Goal: Task Accomplishment & Management: Manage account settings

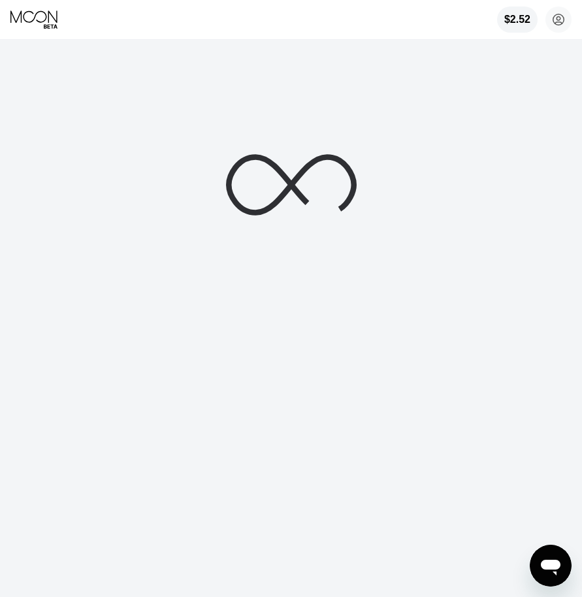
click at [35, 20] on icon at bounding box center [34, 20] width 49 height 20
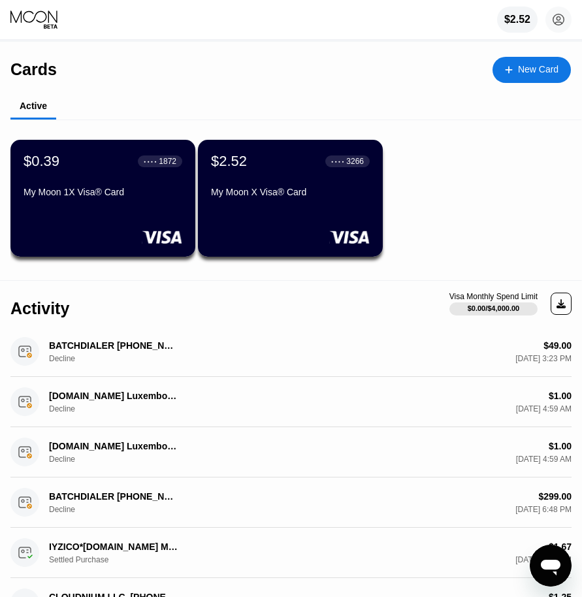
click at [110, 202] on div "My Moon 1X Visa® Card" at bounding box center [103, 195] width 159 height 16
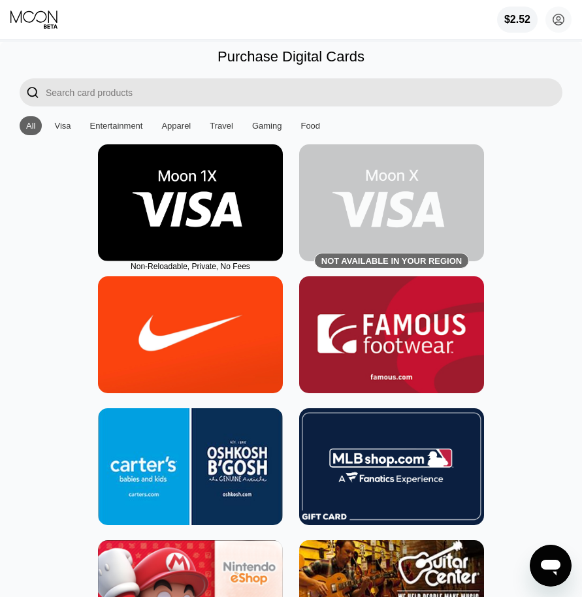
click at [49, 22] on icon at bounding box center [34, 20] width 49 height 20
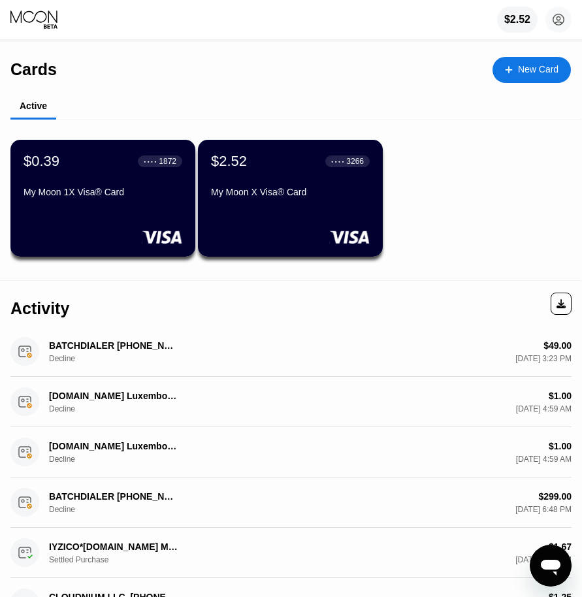
click at [132, 186] on div "$0.39 ● ● ● ● 1872 My Moon 1X Visa® Card" at bounding box center [103, 178] width 159 height 50
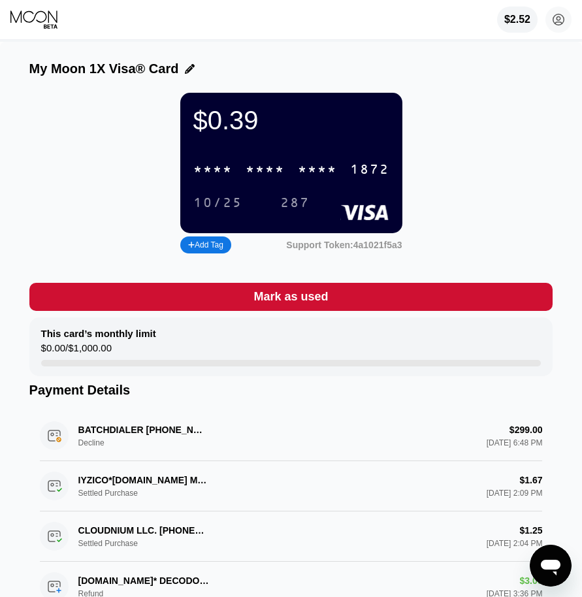
click at [221, 178] on div "* * * *" at bounding box center [212, 170] width 39 height 15
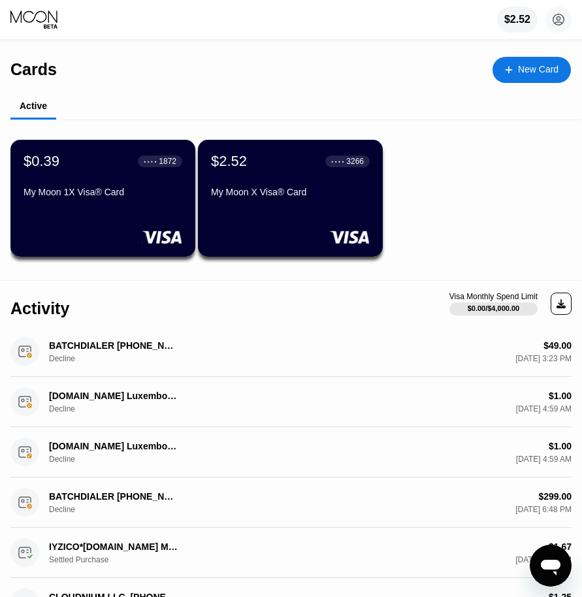
click at [276, 185] on div "$2.52 ● ● ● ● 3266 My Moon X Visa® Card" at bounding box center [290, 178] width 159 height 50
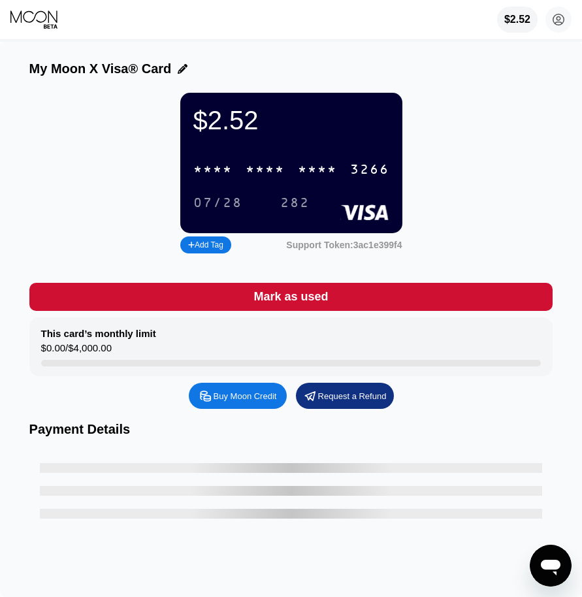
click at [225, 183] on div "* * * * * * * * * * * * 3266" at bounding box center [291, 169] width 212 height 27
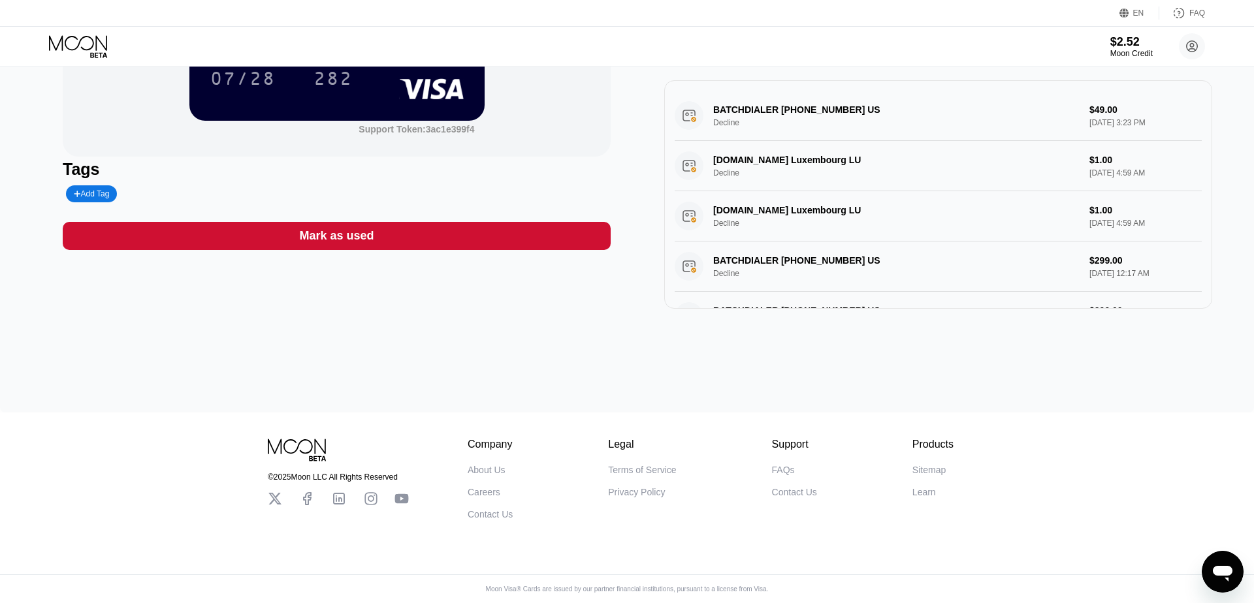
drag, startPoint x: 667, startPoint y: 193, endPoint x: 584, endPoint y: 362, distance: 188.3
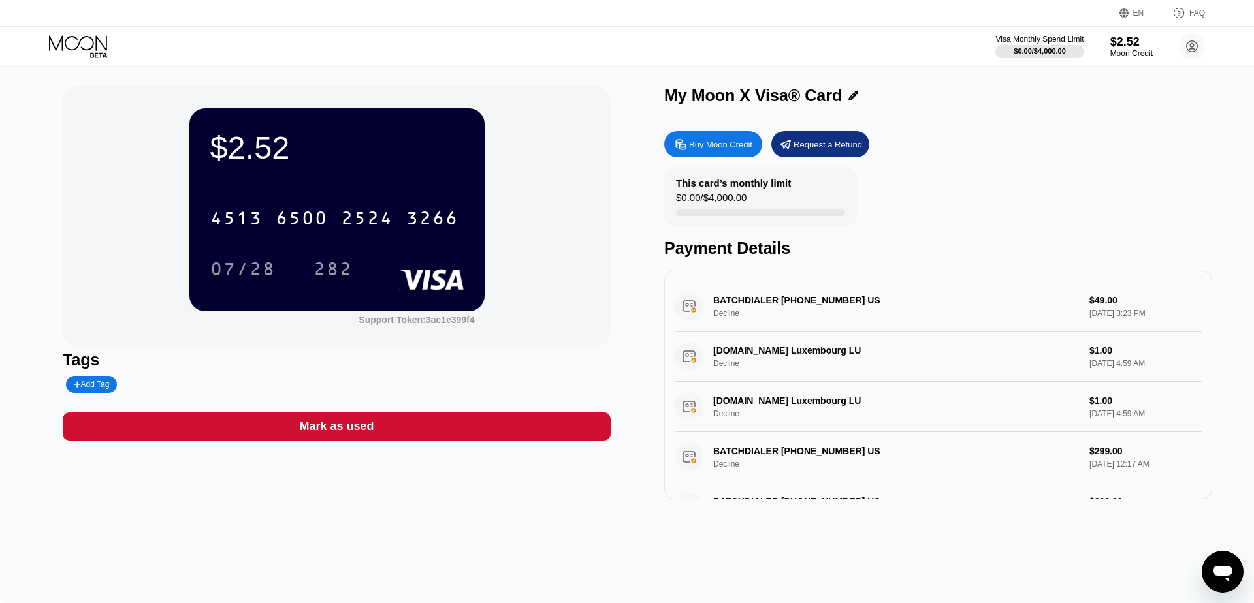
drag, startPoint x: 576, startPoint y: 371, endPoint x: 529, endPoint y: 136, distance: 239.8
click at [33, 69] on div "$2.52 4513 6500 2524 3266 07/28 282 Support Token: 3ac1e399f4 Tags Add Tag Mark…" at bounding box center [627, 335] width 1254 height 537
click at [48, 61] on div "Visa Monthly Spend Limit $0.00 / $4,000.00 $2.52 Moon Credit reza jahangiri rez…" at bounding box center [627, 46] width 1254 height 39
click at [66, 57] on icon at bounding box center [79, 46] width 61 height 23
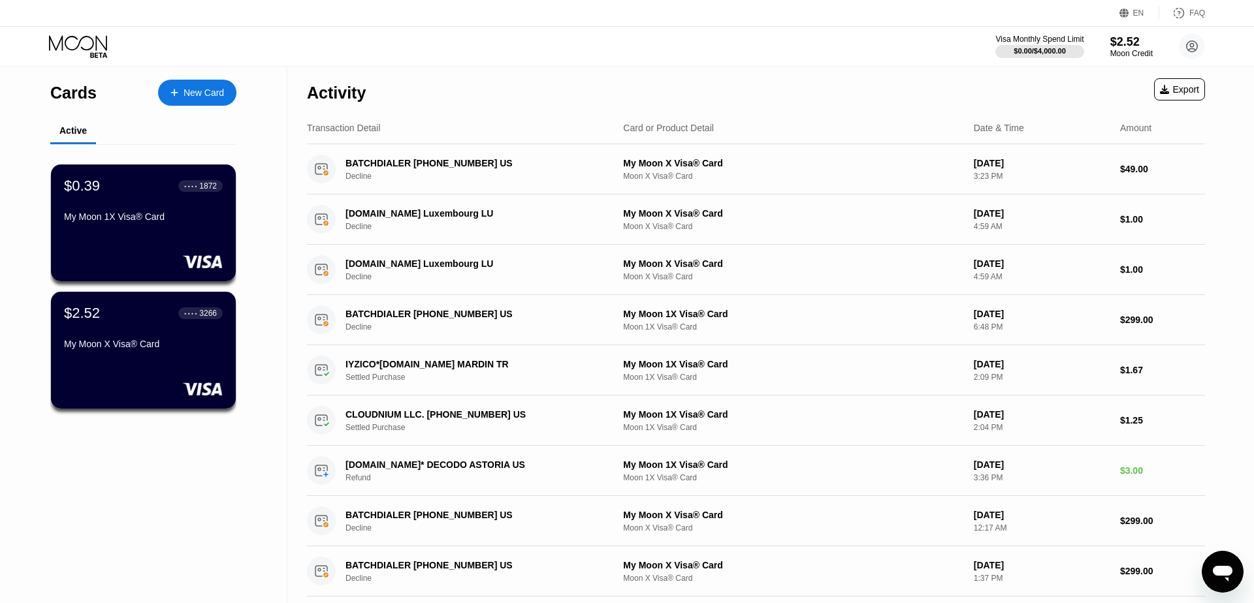
click at [581, 70] on div "Activity Export" at bounding box center [756, 90] width 898 height 46
drag, startPoint x: 218, startPoint y: 125, endPoint x: 185, endPoint y: 48, distance: 84.3
click at [148, 50] on div "EN Language Select an item Save FAQ Visa Monthly Spend Limit $0.00 / $4,000.00 …" at bounding box center [627, 301] width 1254 height 603
drag, startPoint x: 225, startPoint y: 52, endPoint x: 458, endPoint y: 92, distance: 237.1
click at [459, 92] on div "EN Language Select an item Save FAQ Visa Monthly Spend Limit $0.00 / $4,000.00 …" at bounding box center [627, 301] width 1254 height 603
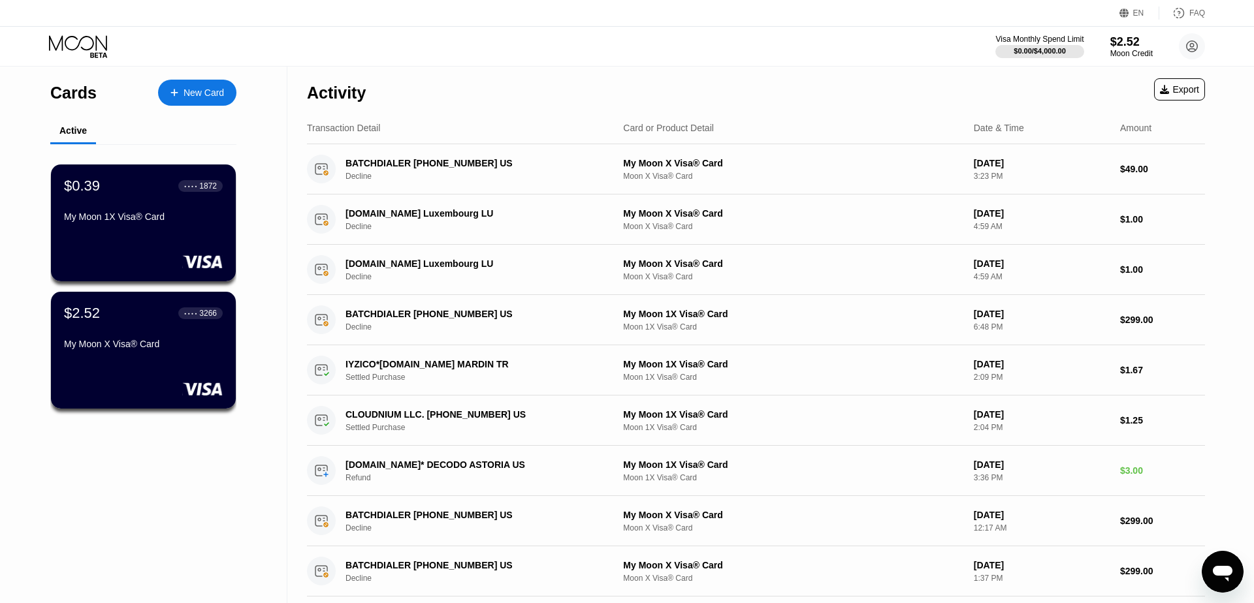
drag, startPoint x: 324, startPoint y: 96, endPoint x: 215, endPoint y: 89, distance: 109.9
click at [215, 89] on div "Cards New Card Active $0.39 ● ● ● ● 1872 My Moon 1X Visa® Card $2.52 ● ● ● ● 32…" at bounding box center [627, 443] width 1254 height 752
click at [84, 110] on div "Cards New Card" at bounding box center [143, 90] width 186 height 46
click at [581, 48] on div "$2.52" at bounding box center [1131, 42] width 44 height 14
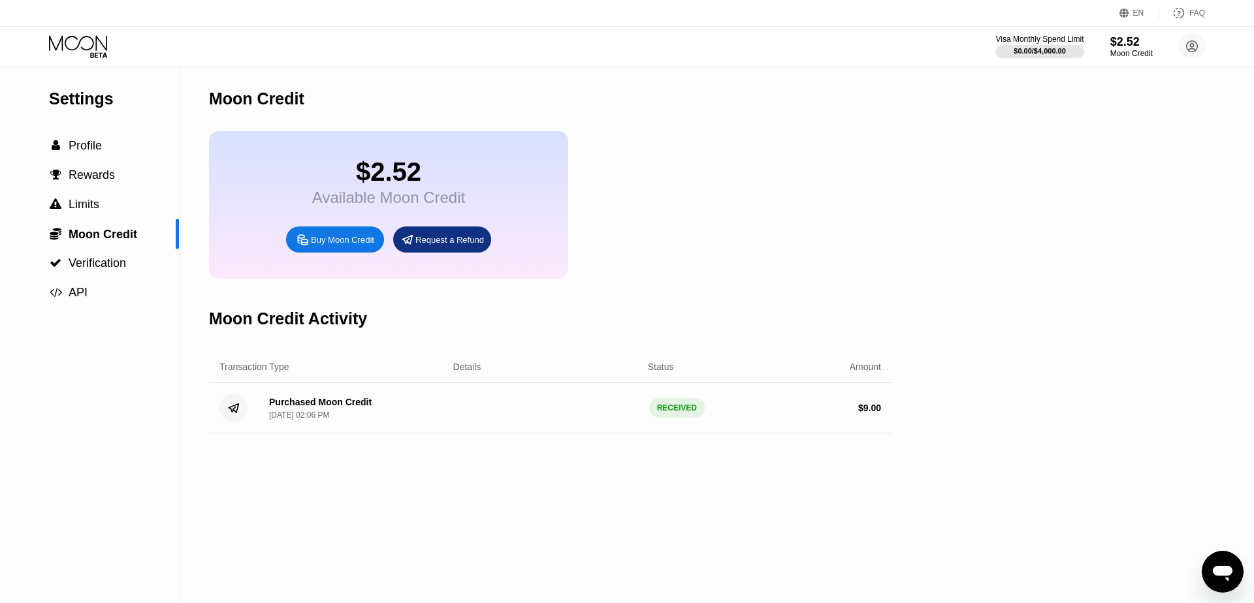
click at [385, 224] on div "$2.52 Available Moon Credit Buy Moon Credit Request a Refund" at bounding box center [388, 205] width 359 height 148
drag, startPoint x: 202, startPoint y: 353, endPoint x: 565, endPoint y: 432, distance: 371.5
click at [547, 432] on div "Settings  Profile  Rewards  Limits  Moon Credit  Verification  API Moon C…" at bounding box center [627, 335] width 1254 height 537
drag, startPoint x: 581, startPoint y: 437, endPoint x: 894, endPoint y: 404, distance: 315.1
click at [581, 417] on div "Purchased Moon Credit Aug 15, 2025, 02:06 PM RECEIVED $ 9.00" at bounding box center [550, 408] width 682 height 50
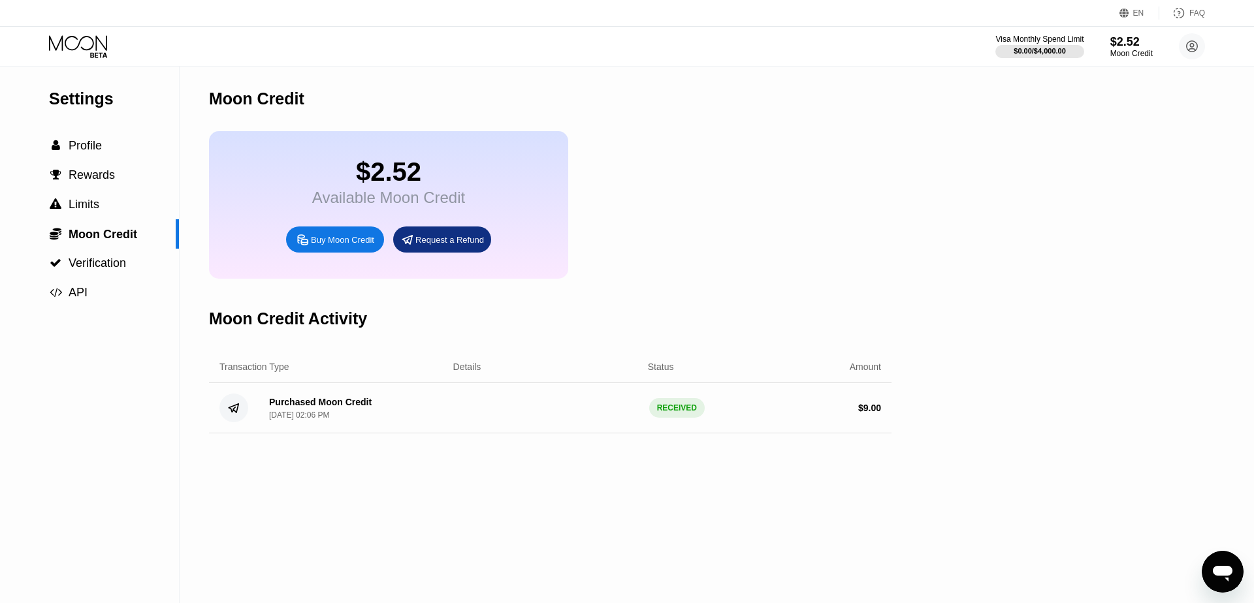
drag, startPoint x: 894, startPoint y: 404, endPoint x: 99, endPoint y: 192, distance: 823.7
click at [257, 233] on div "Settings  Profile  Rewards  Limits  Moon Credit  Verification  API Moon C…" at bounding box center [627, 335] width 1254 height 537
click at [88, 226] on div " Moon Credit" at bounding box center [89, 233] width 179 height 29
click at [91, 211] on span "Limits" at bounding box center [84, 204] width 31 height 13
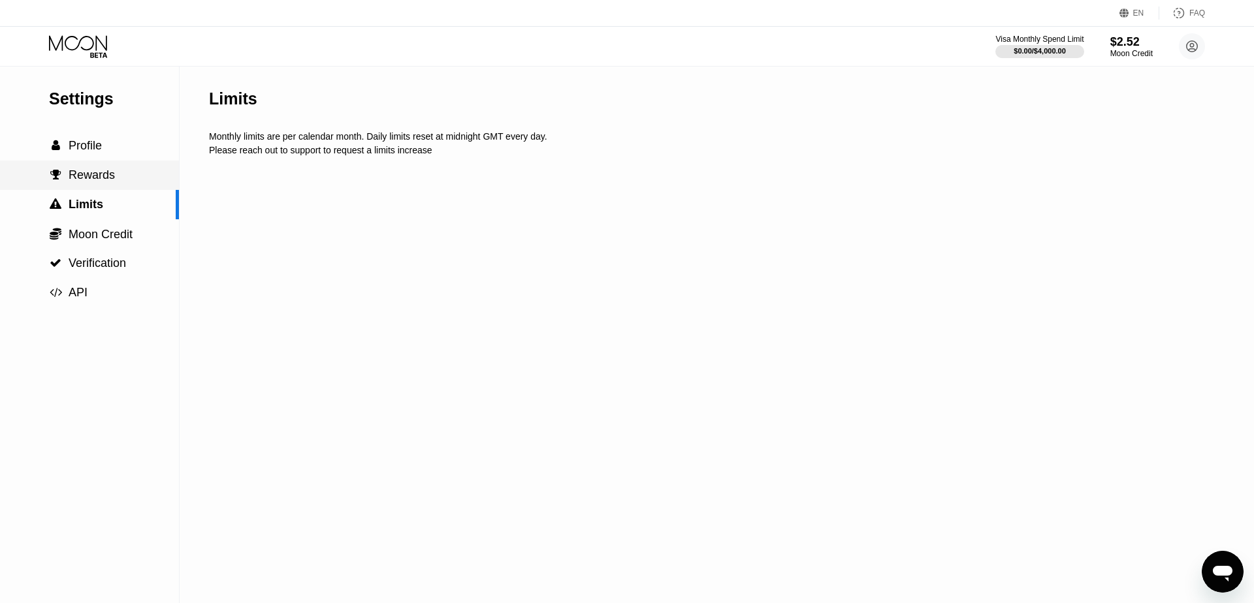
click at [91, 179] on span "Rewards" at bounding box center [92, 174] width 46 height 13
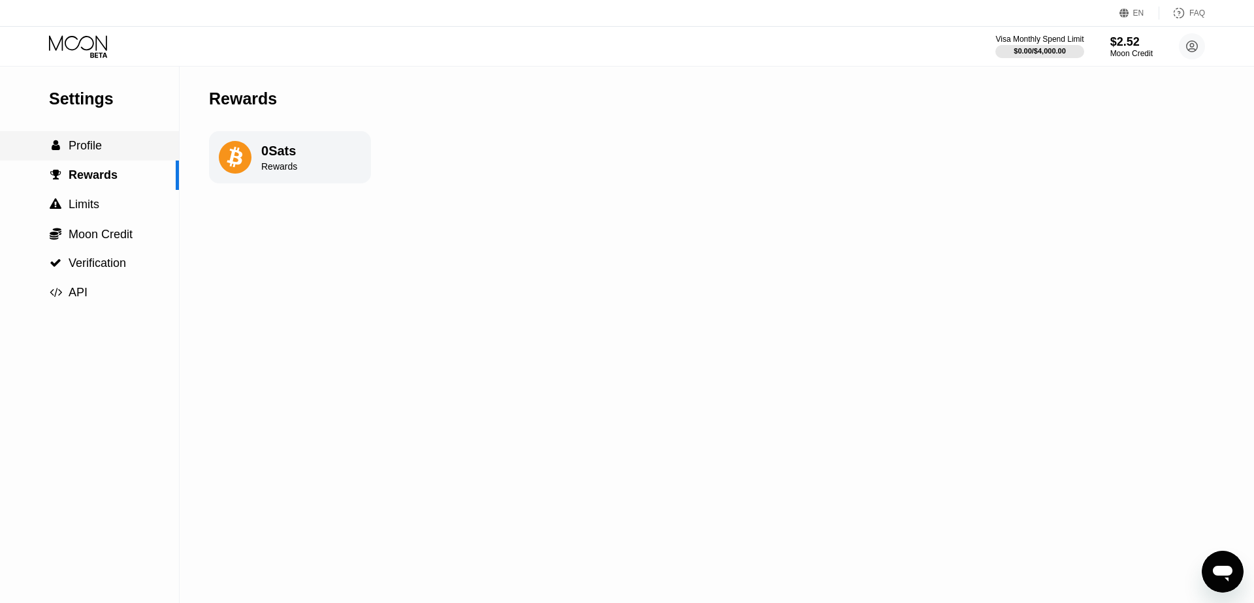
click at [96, 146] on span "Profile" at bounding box center [85, 145] width 33 height 13
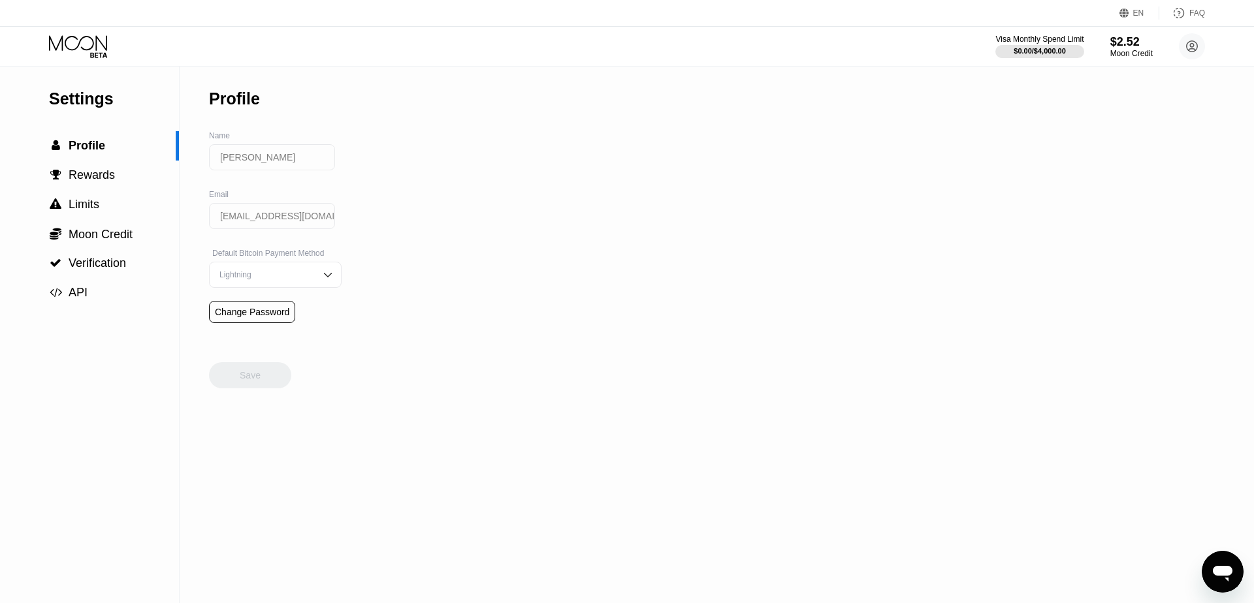
click at [86, 61] on div "Visa Monthly Spend Limit $0.00 / $4,000.00 $2.52 Moon Credit reza jahangiri rez…" at bounding box center [627, 46] width 1254 height 39
click at [80, 31] on div "Visa Monthly Spend Limit $0.00 / $4,000.00 $2.52 Moon Credit reza jahangiri rez…" at bounding box center [627, 46] width 1254 height 39
click at [76, 39] on icon at bounding box center [78, 42] width 58 height 15
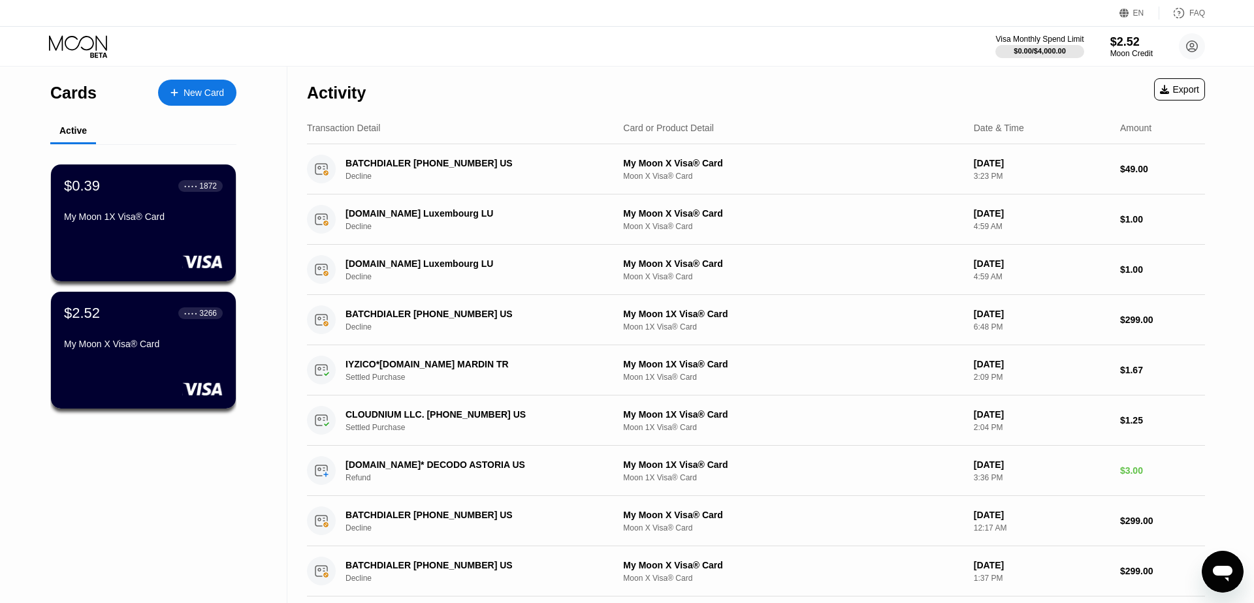
click at [581, 91] on div "Activity Export" at bounding box center [756, 90] width 898 height 46
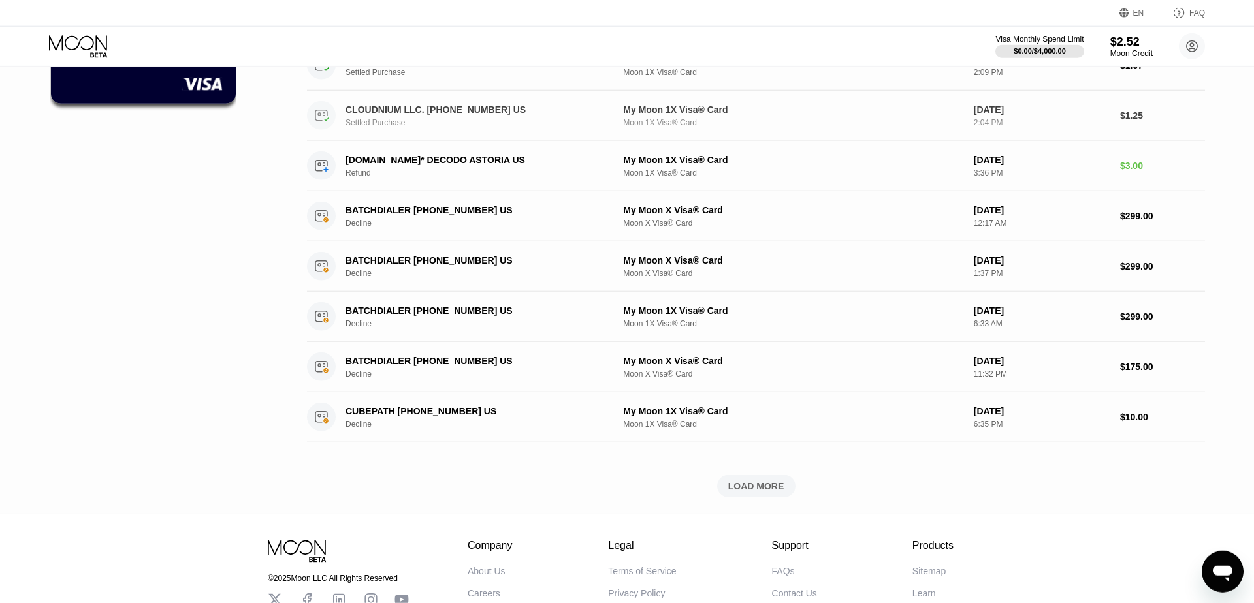
scroll to position [418, 0]
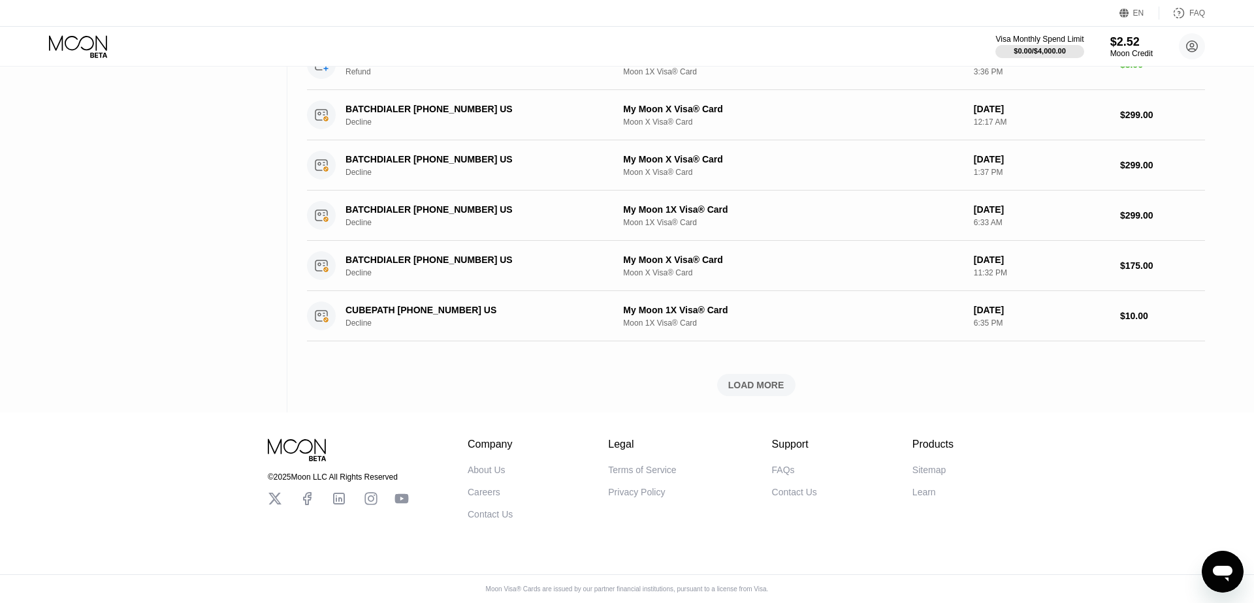
drag, startPoint x: 901, startPoint y: 91, endPoint x: 494, endPoint y: 294, distance: 454.3
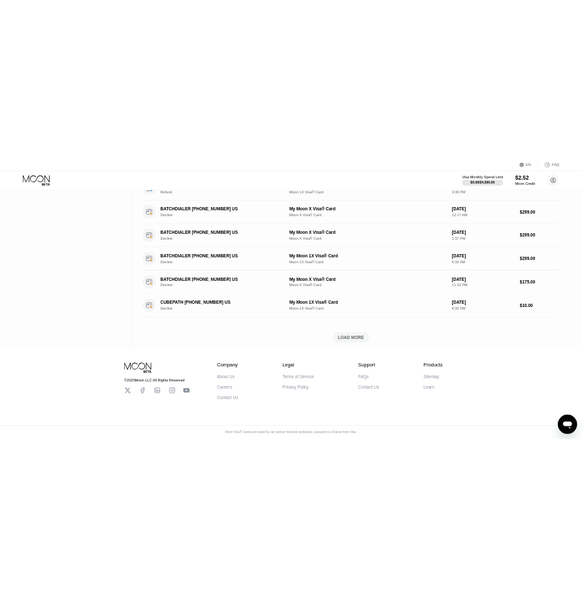
scroll to position [0, 0]
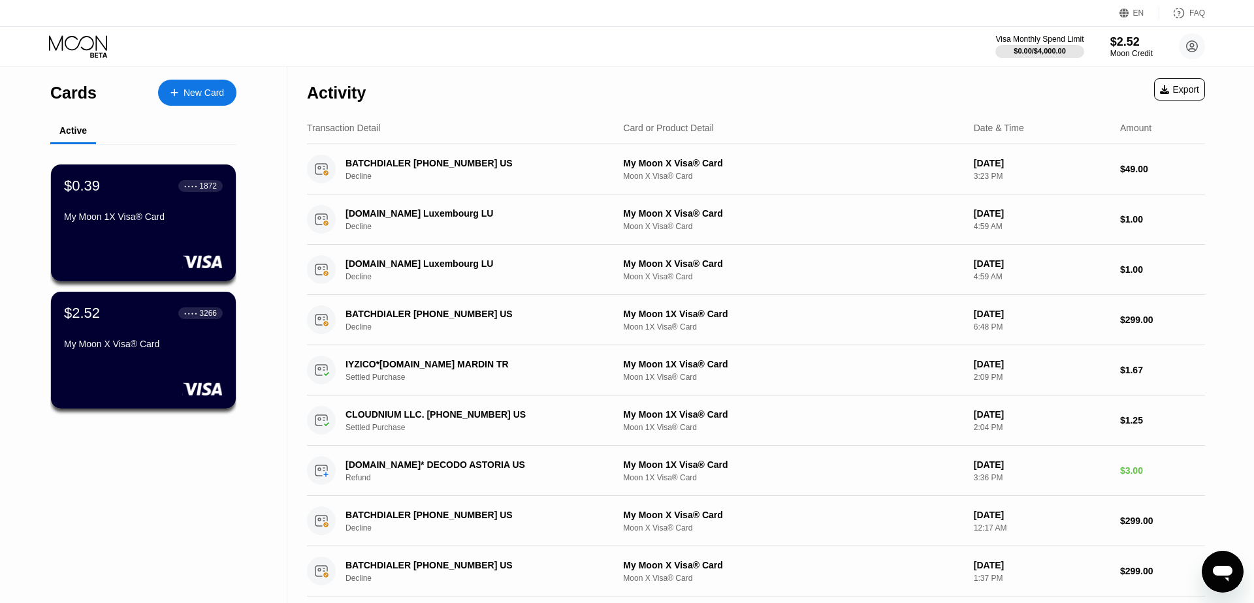
drag, startPoint x: 394, startPoint y: 341, endPoint x: 485, endPoint y: -38, distance: 389.4
